Goal: Task Accomplishment & Management: Manage account settings

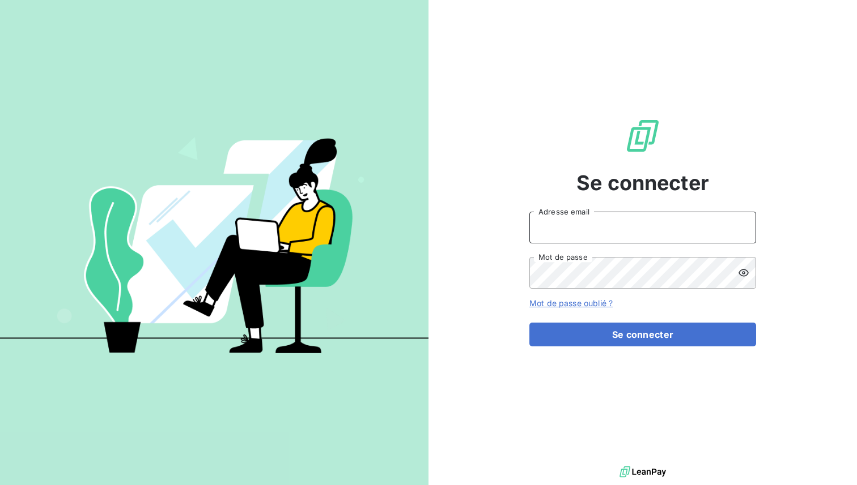
click at [593, 215] on input "Adresse email" at bounding box center [642, 228] width 227 height 32
click at [491, 93] on div "Se connecter Adresse email Mot de passe Mot de passe oublié ? Se connecter" at bounding box center [642, 232] width 428 height 464
click at [574, 223] on input "Adresse email" at bounding box center [642, 228] width 227 height 32
type input "henry.pecuchet@leanpay.fr"
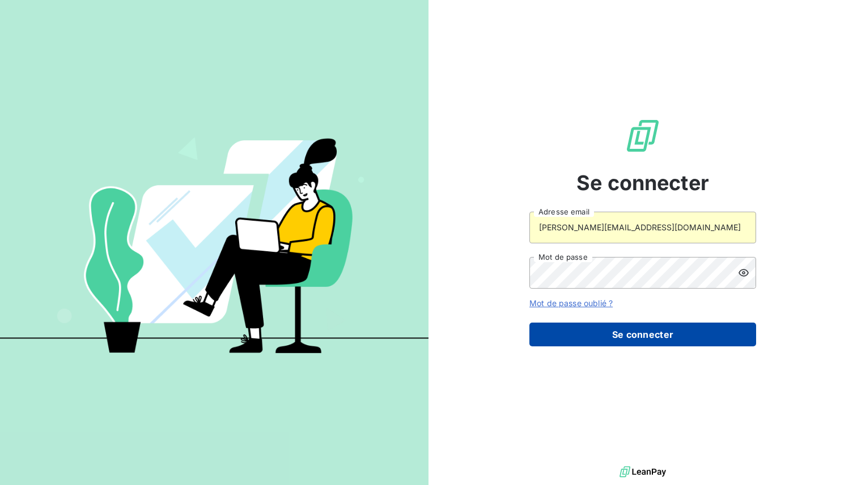
click at [619, 331] on button "Se connecter" at bounding box center [642, 335] width 227 height 24
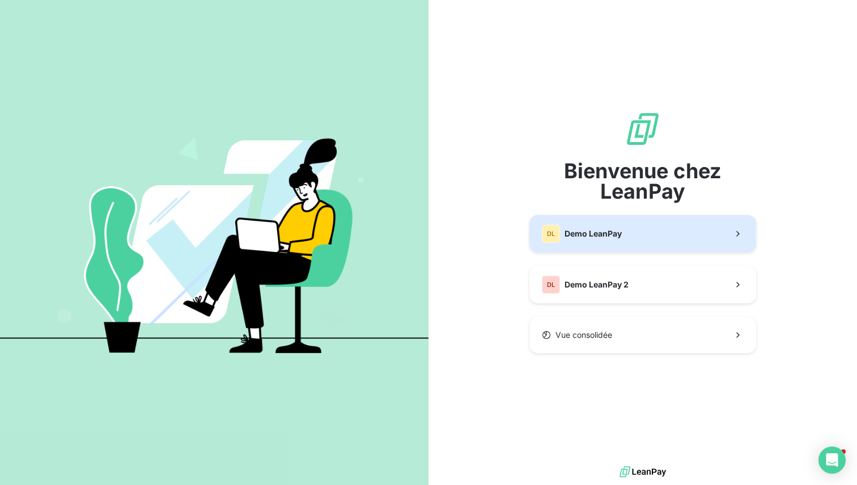
click at [587, 249] on button "DL Demo LeanPay" at bounding box center [642, 233] width 227 height 37
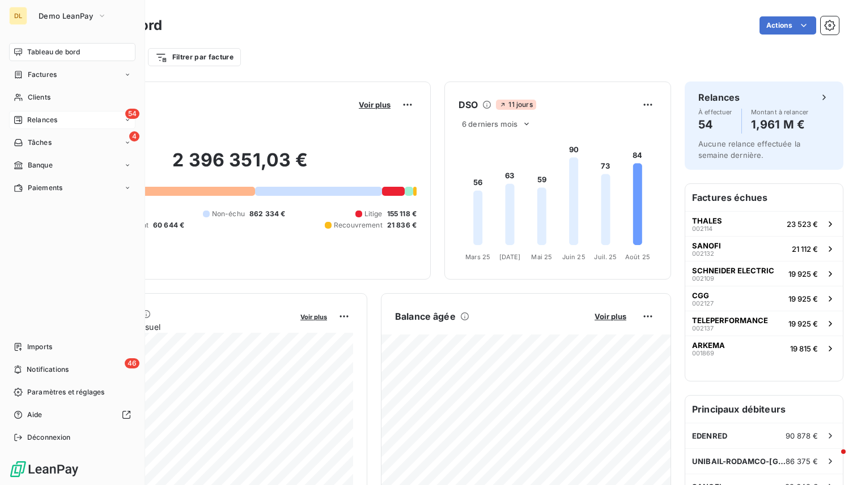
click at [40, 115] on span "Relances" at bounding box center [42, 120] width 30 height 10
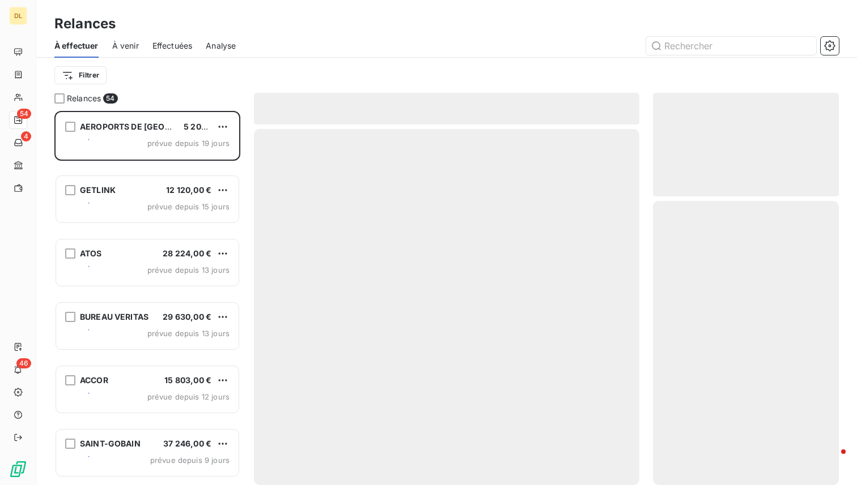
scroll to position [374, 186]
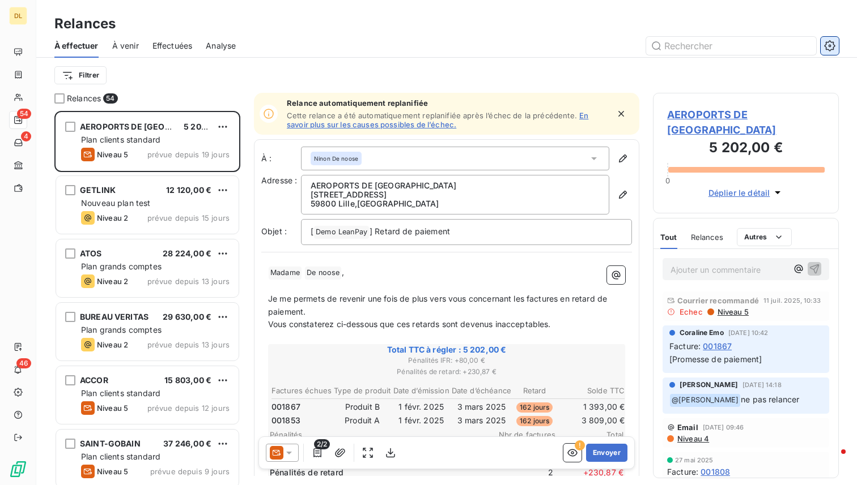
click at [825, 41] on icon "button" at bounding box center [829, 45] width 11 height 11
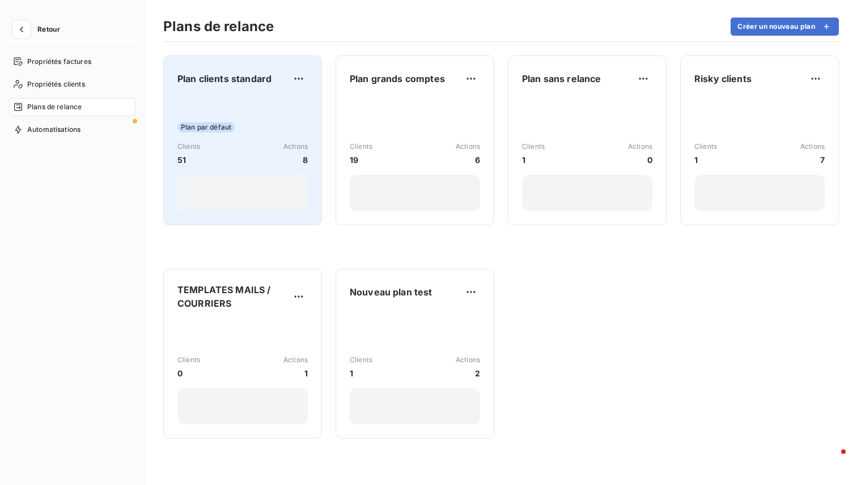
click at [265, 106] on div "Plan par défaut Clients 51 Actions 8" at bounding box center [242, 154] width 130 height 114
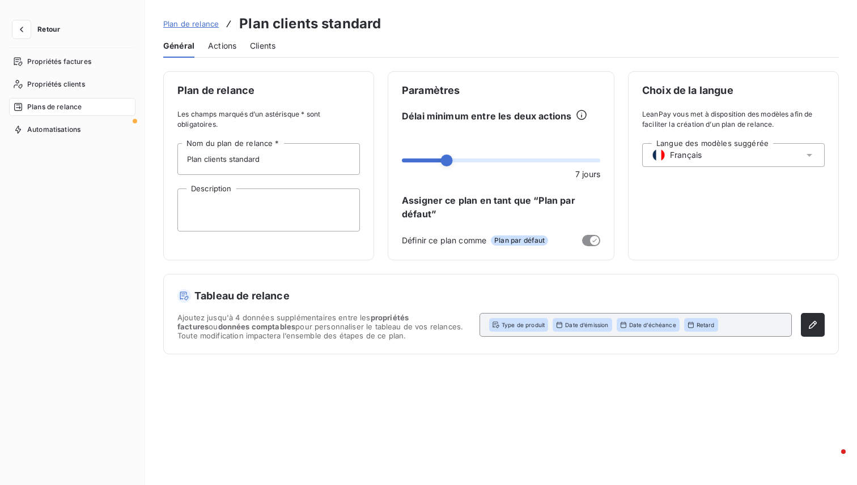
click at [210, 45] on span "Actions" at bounding box center [222, 45] width 28 height 11
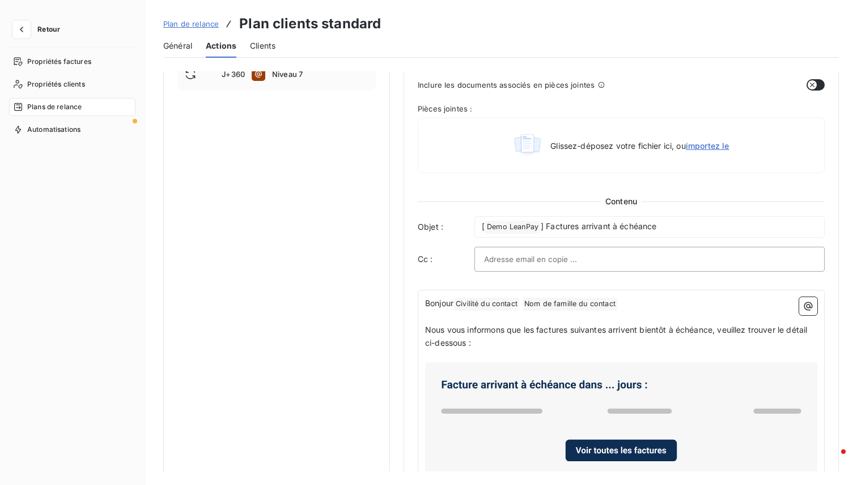
scroll to position [424, 0]
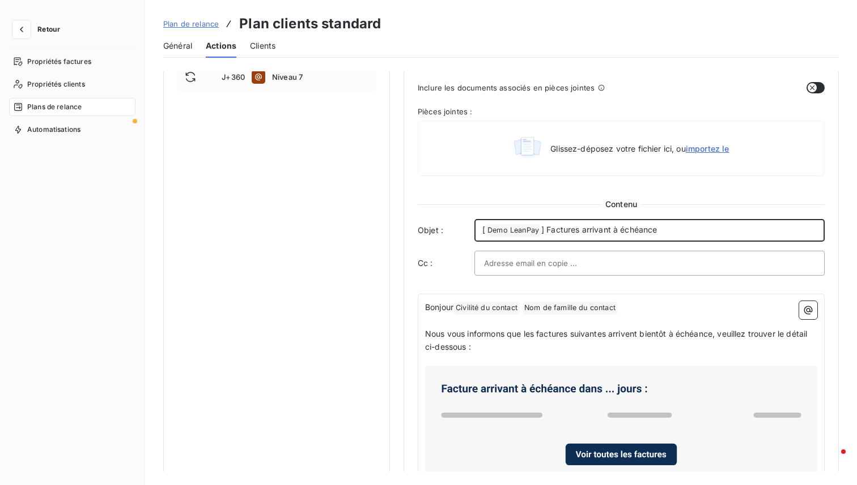
click at [800, 224] on p "[ Demo LeanPay ﻿ ] Factures arrivant à échéance" at bounding box center [649, 231] width 334 height 14
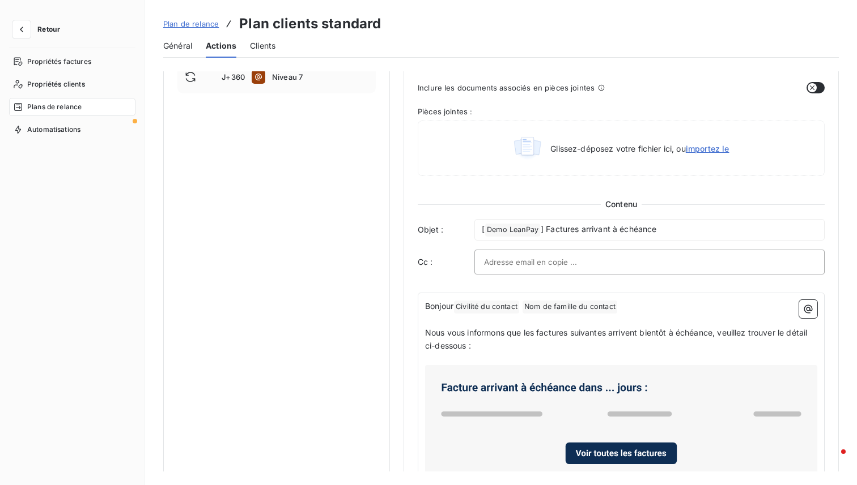
click at [829, 269] on div "Notification Paramètres Définir le nombre de jour avant échéance -5 Envoi J-X a…" at bounding box center [620, 112] width 435 height 931
